Goal: Book appointment/travel/reservation

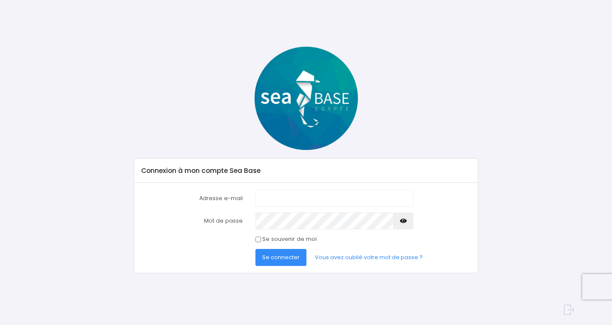
type input "sylviane.eu@gmail.com"
click at [284, 260] on span "Se connecter" at bounding box center [280, 257] width 37 height 8
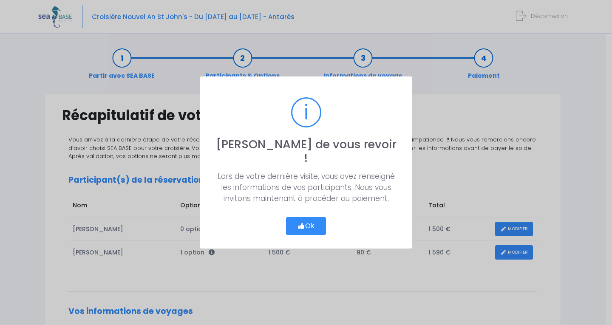
click at [302, 226] on icon "button" at bounding box center [301, 226] width 8 height 0
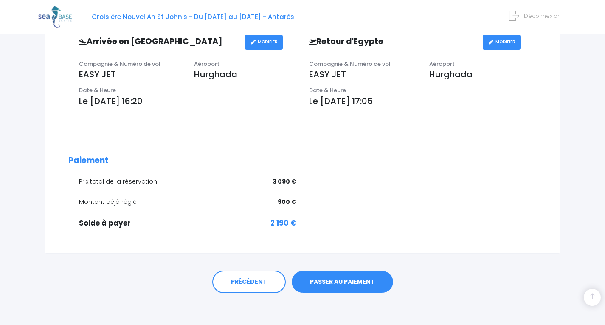
scroll to position [296, 0]
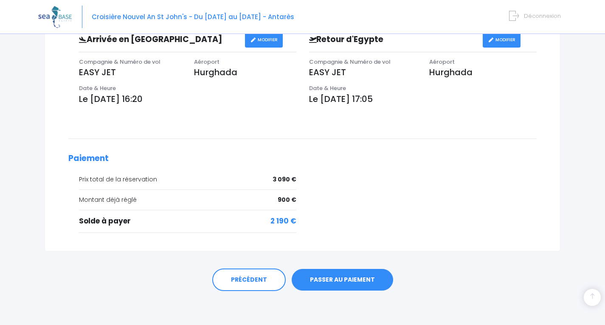
click at [331, 279] on link "PASSER AU PAIEMENT" at bounding box center [343, 280] width 102 height 22
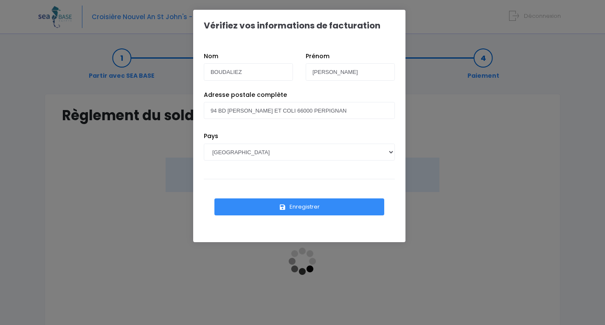
click at [319, 207] on button "Enregistrer" at bounding box center [299, 206] width 170 height 17
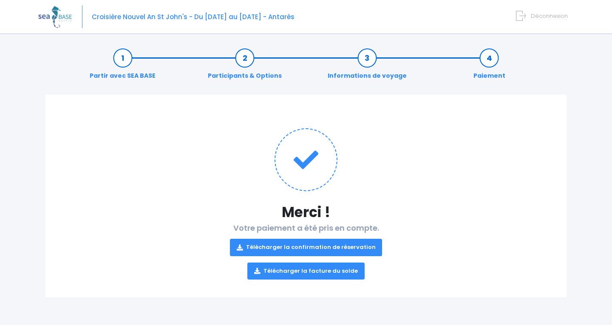
click at [329, 248] on link "Télécharger la confirmation de réservation" at bounding box center [306, 247] width 152 height 17
click at [317, 274] on link "Télécharger la facture du solde" at bounding box center [305, 270] width 117 height 17
